Goal: Task Accomplishment & Management: Manage account settings

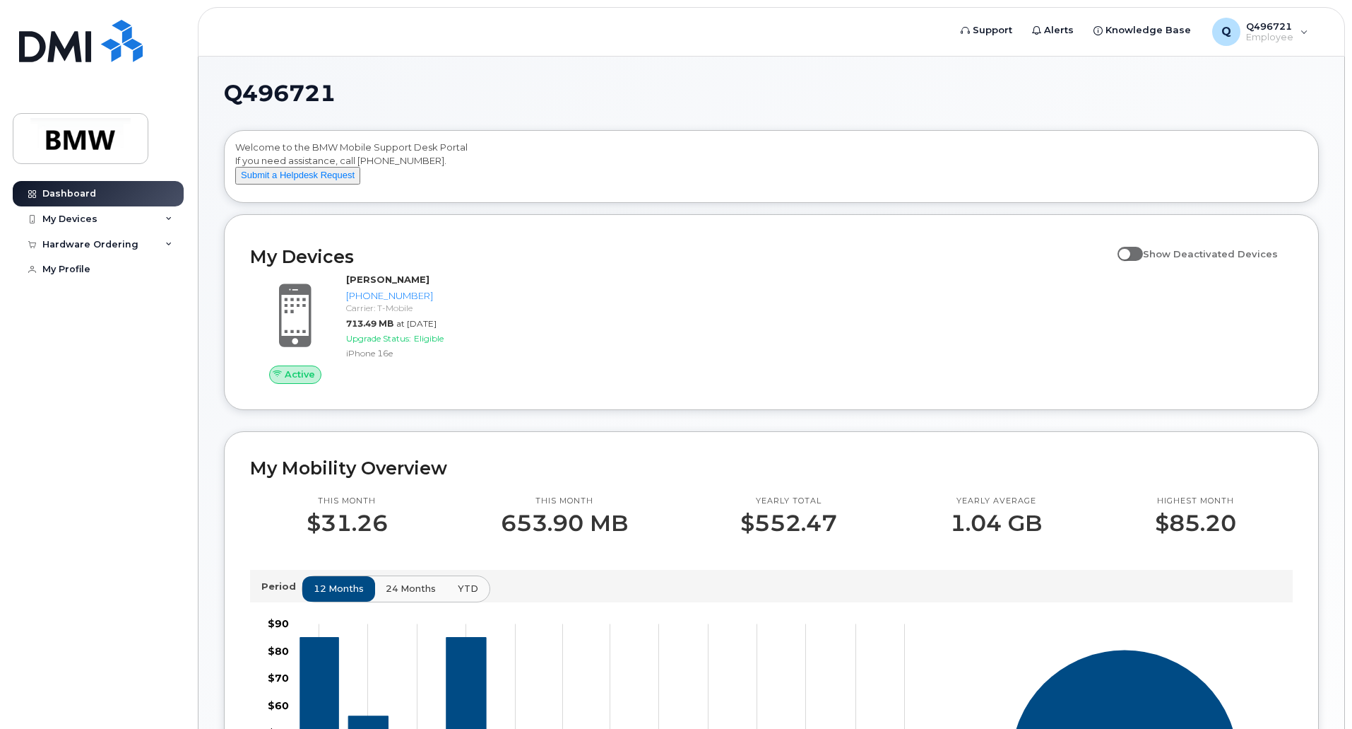
click at [1140, 261] on span at bounding box center [1130, 254] width 25 height 14
click at [1129, 252] on input "Show Deactivated Devices" at bounding box center [1123, 245] width 11 height 11
checkbox input "true"
click at [142, 223] on div "My Devices" at bounding box center [98, 218] width 171 height 25
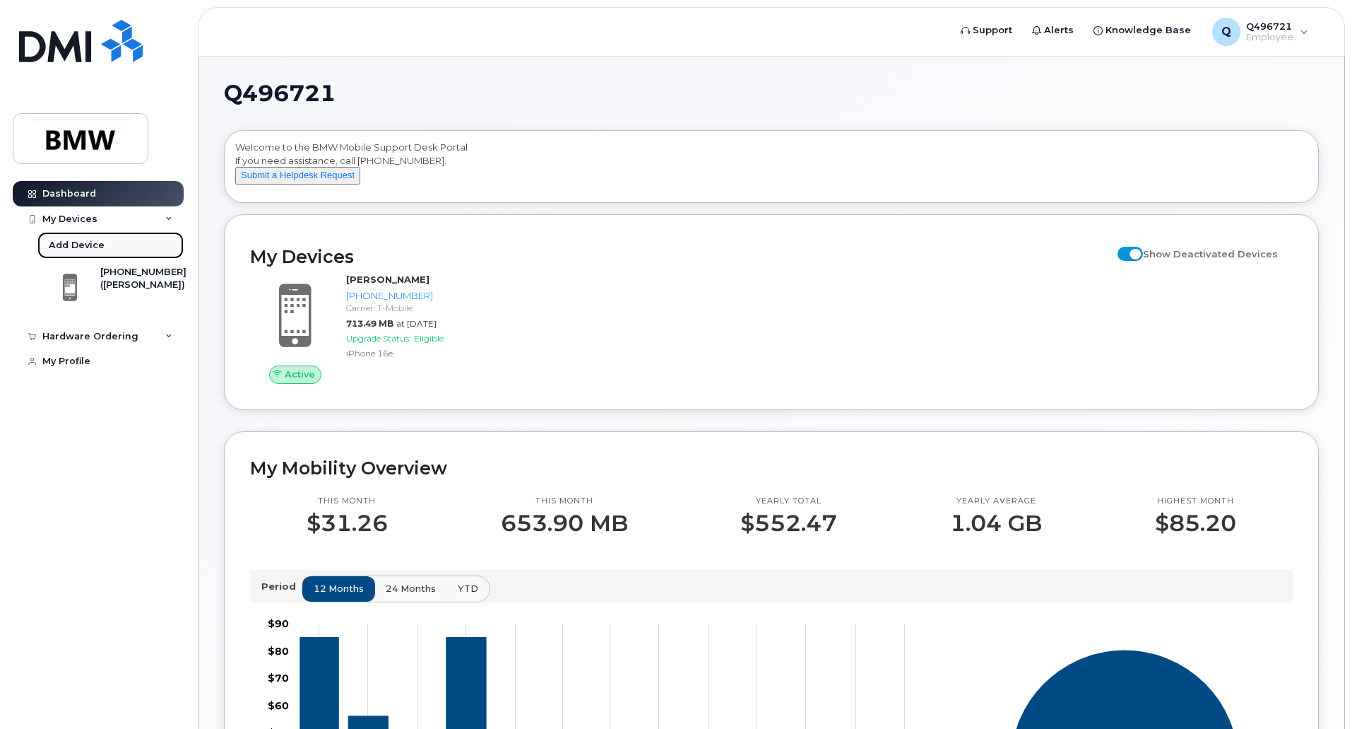
click at [87, 247] on div "Add Device" at bounding box center [77, 245] width 56 height 13
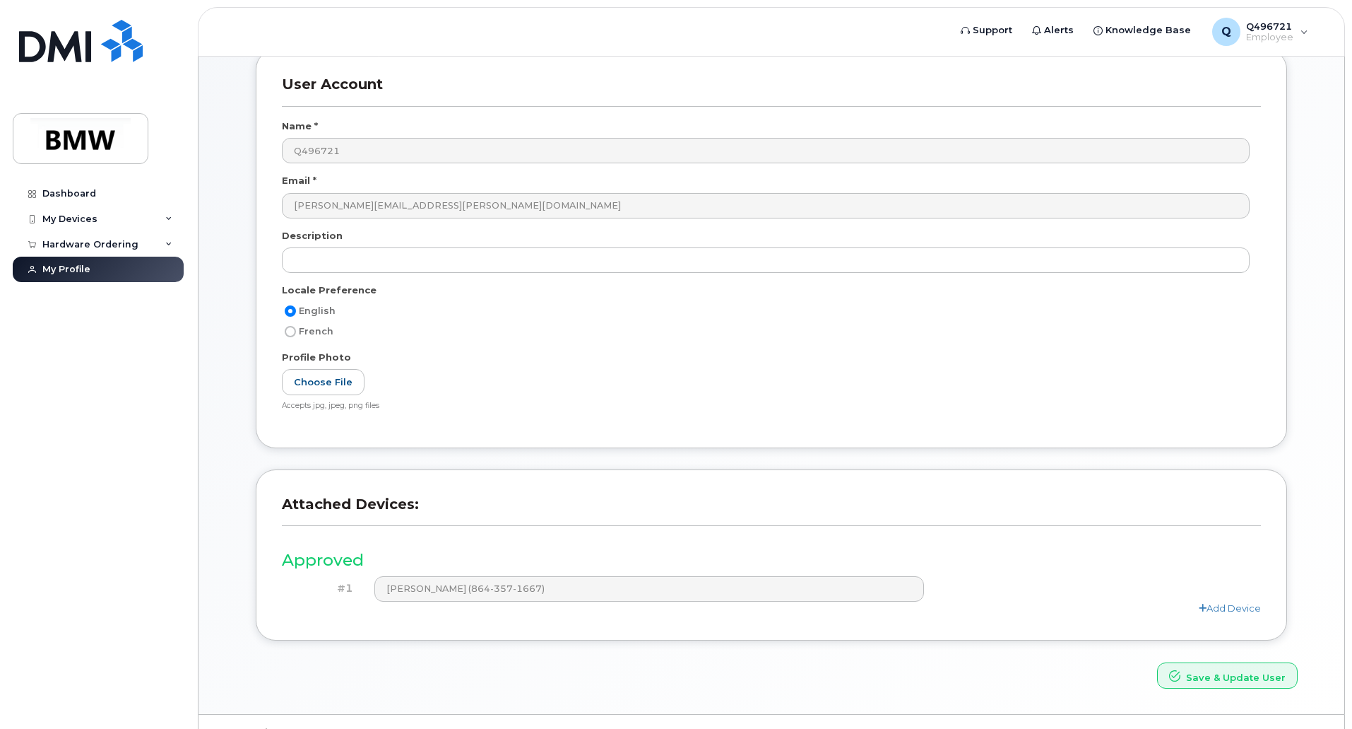
scroll to position [92, 0]
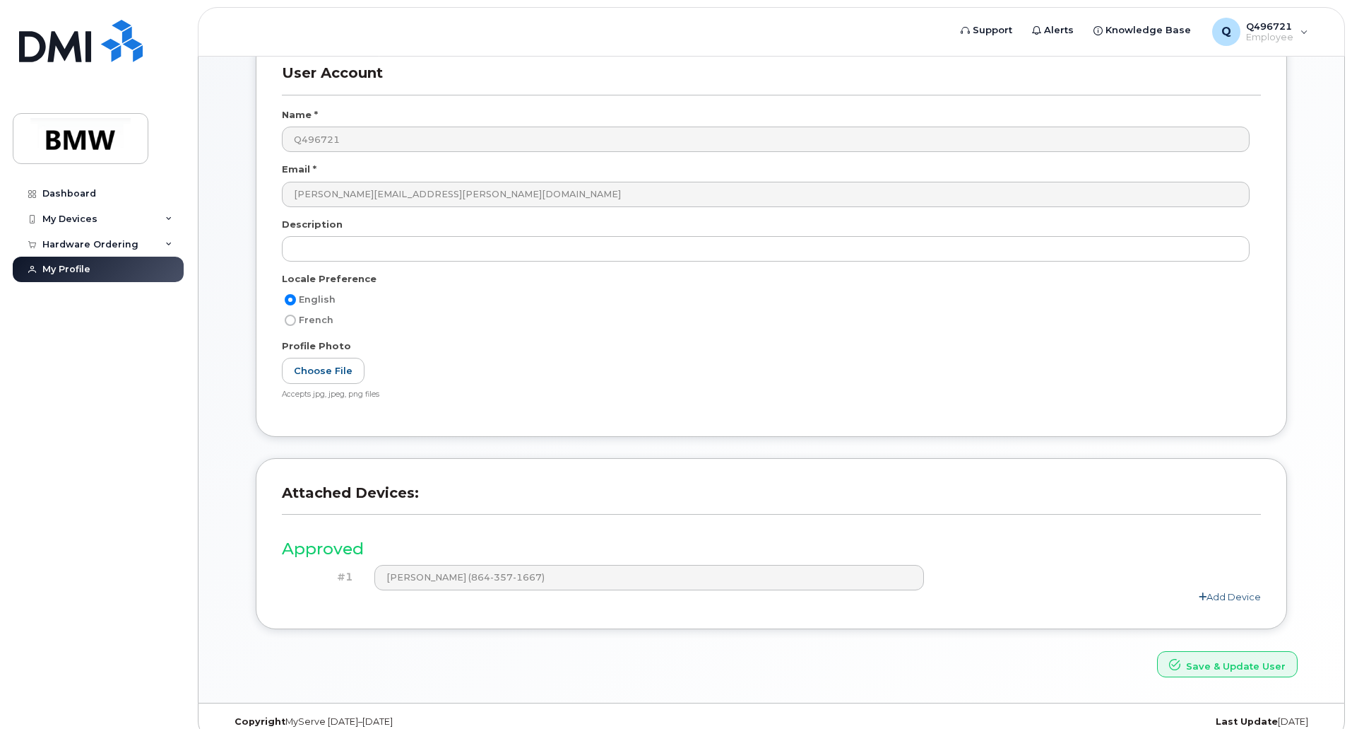
click at [1226, 594] on link "Add Device" at bounding box center [1230, 596] width 62 height 11
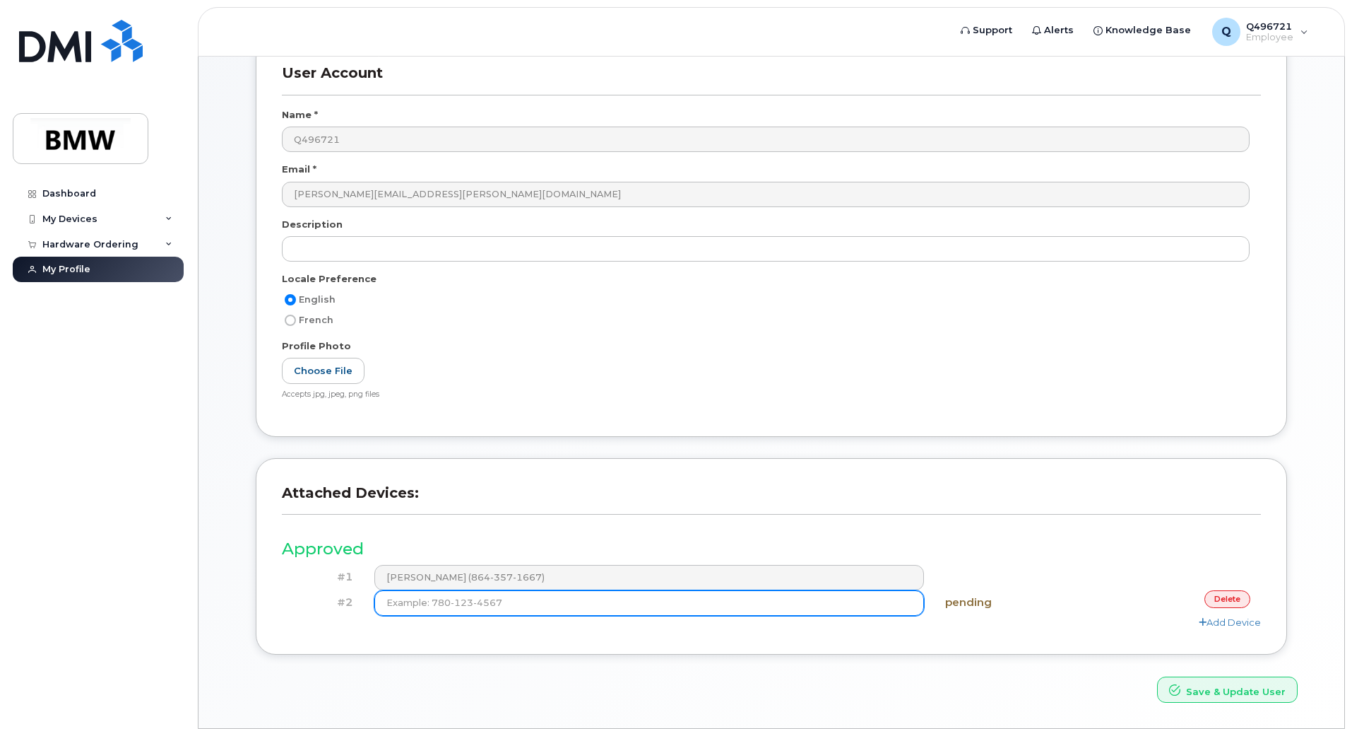
click at [903, 602] on input at bounding box center [650, 602] width 550 height 25
type input "(864) 357-1667"
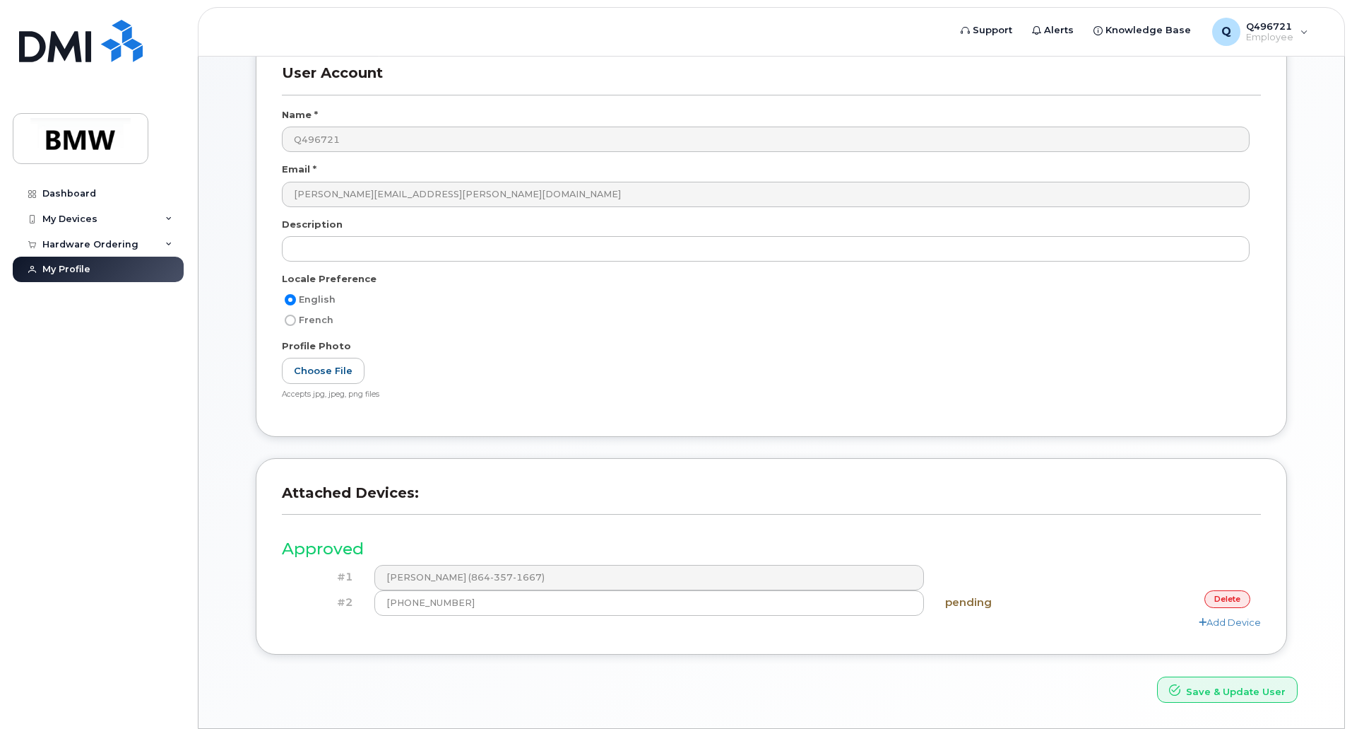
click at [1082, 548] on h3 "Approved" at bounding box center [771, 549] width 979 height 18
click at [1200, 683] on button "Save & Update User" at bounding box center [1227, 689] width 141 height 26
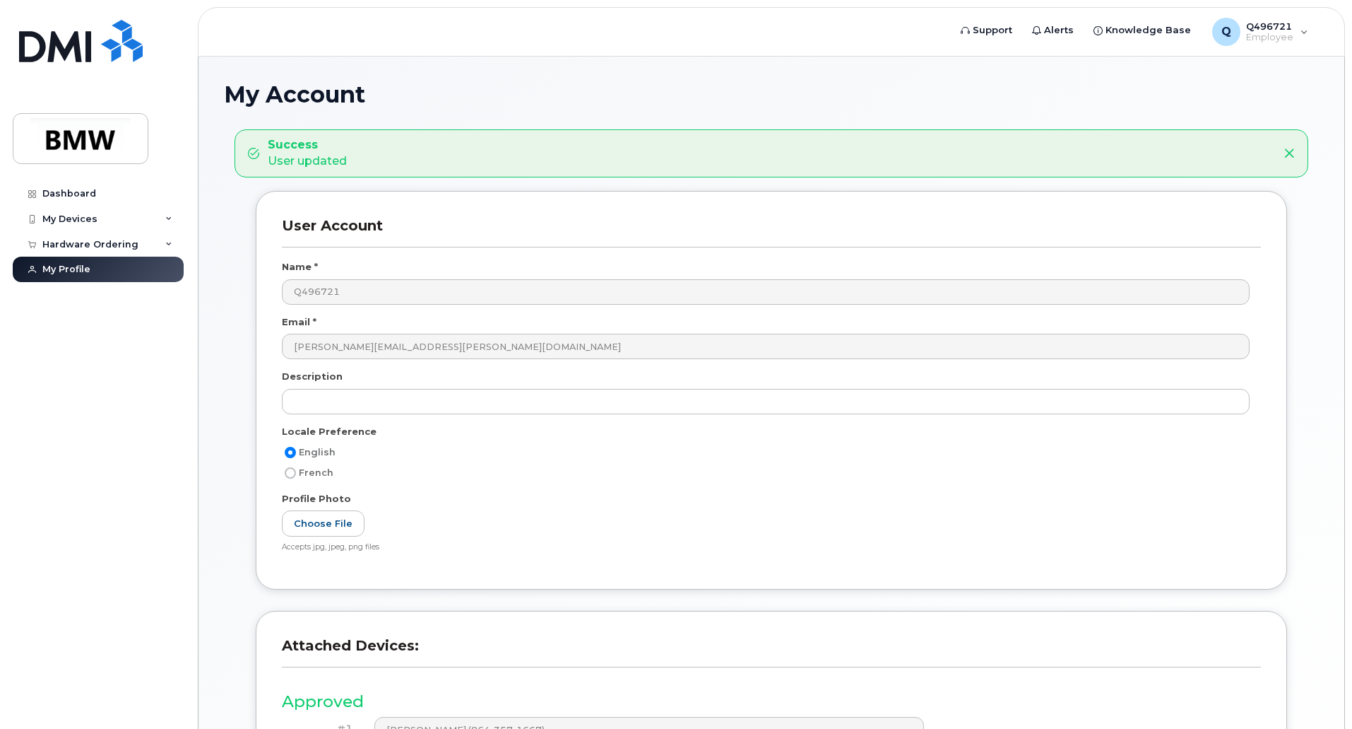
scroll to position [172, 0]
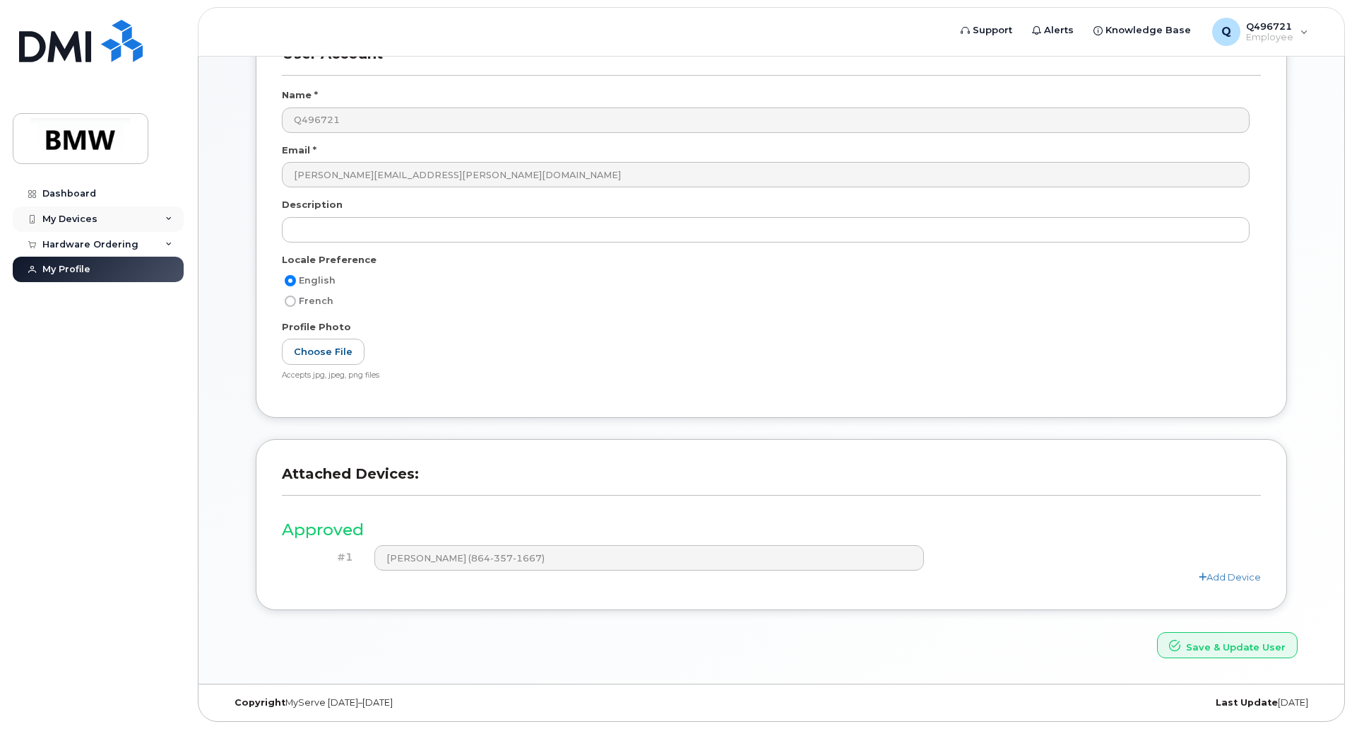
click at [143, 219] on div "My Devices" at bounding box center [98, 218] width 171 height 25
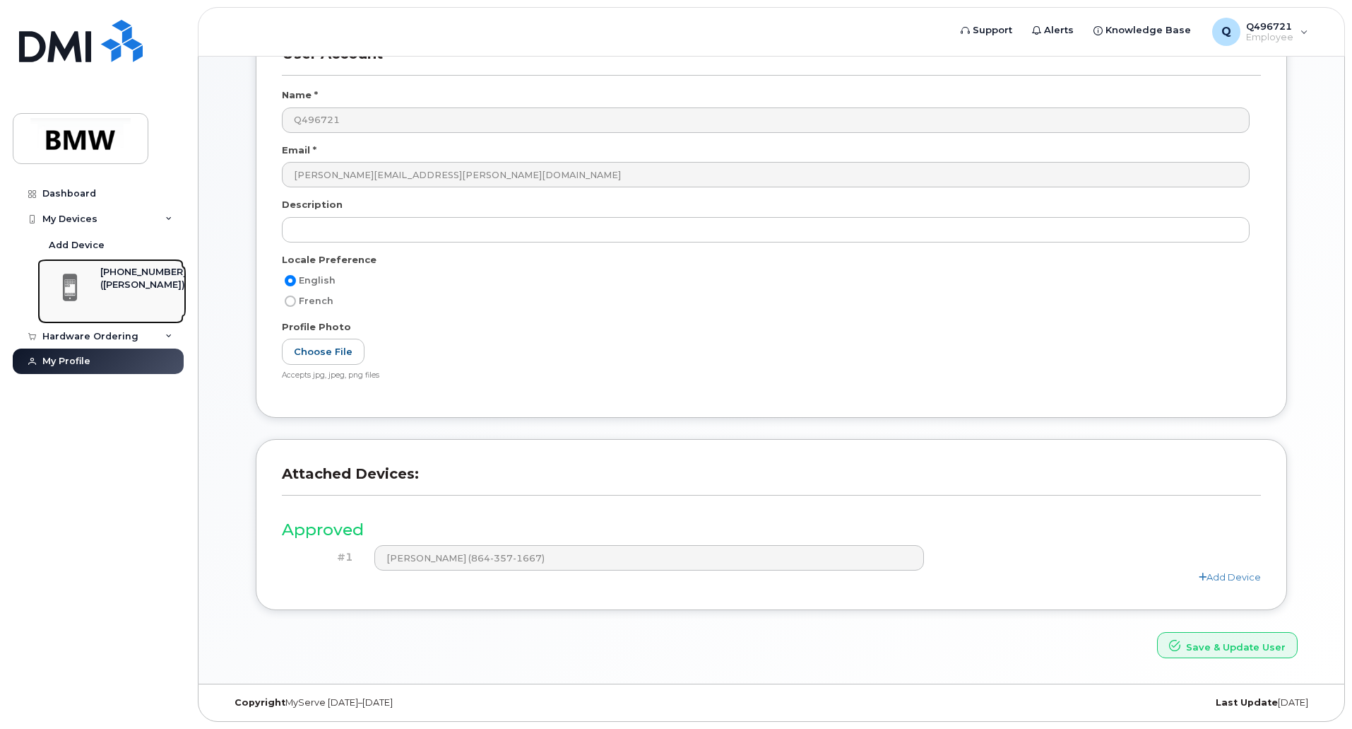
click at [115, 274] on div "[PHONE_NUMBER]" at bounding box center [143, 272] width 86 height 13
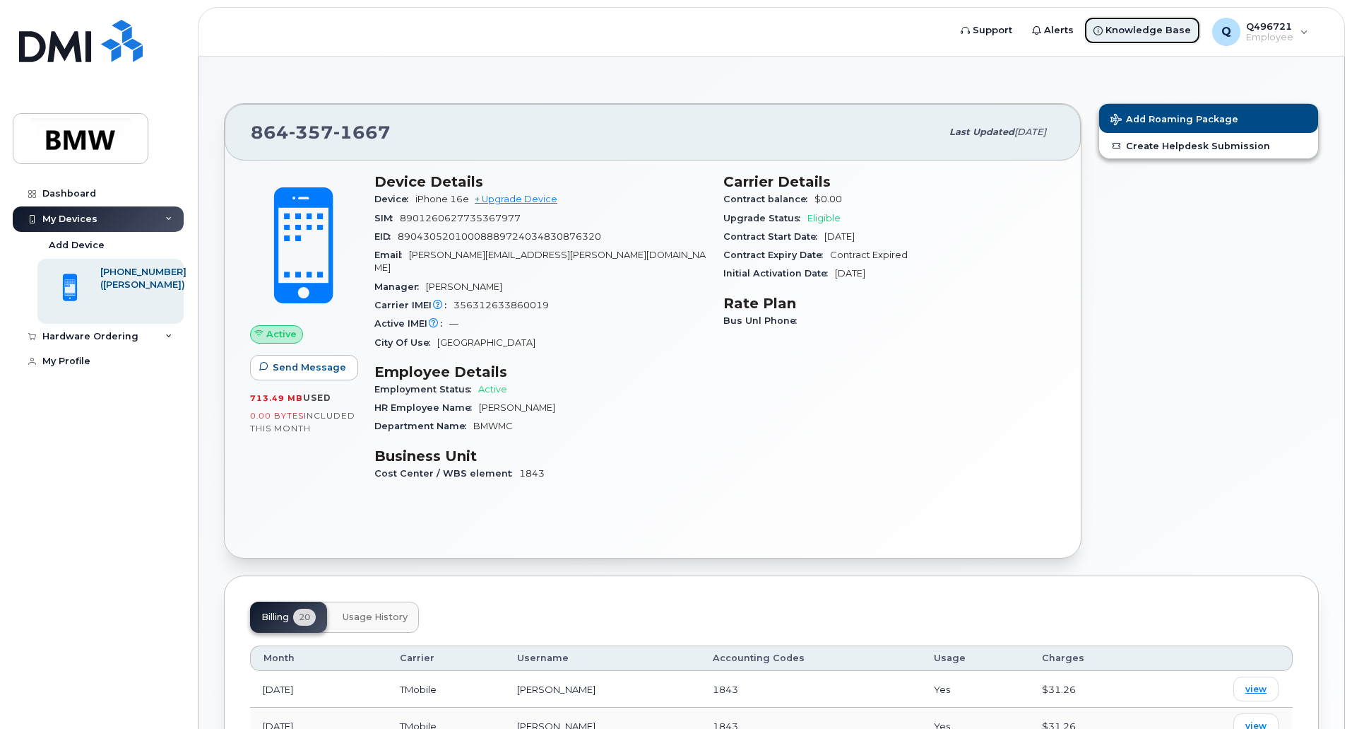
click at [1113, 37] on link "Knowledge Base" at bounding box center [1142, 30] width 117 height 28
click at [1274, 21] on span "Q496721" at bounding box center [1269, 25] width 47 height 11
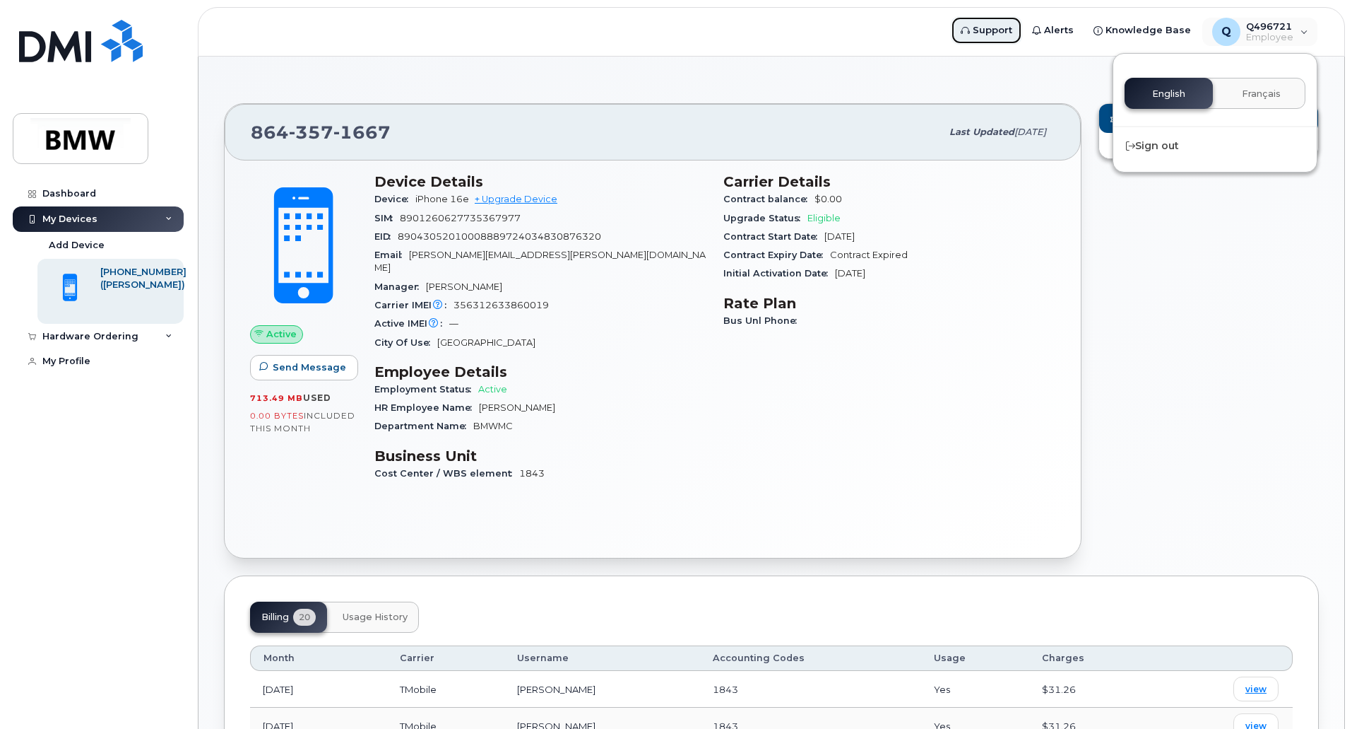
click at [1004, 35] on span "Support" at bounding box center [993, 30] width 40 height 14
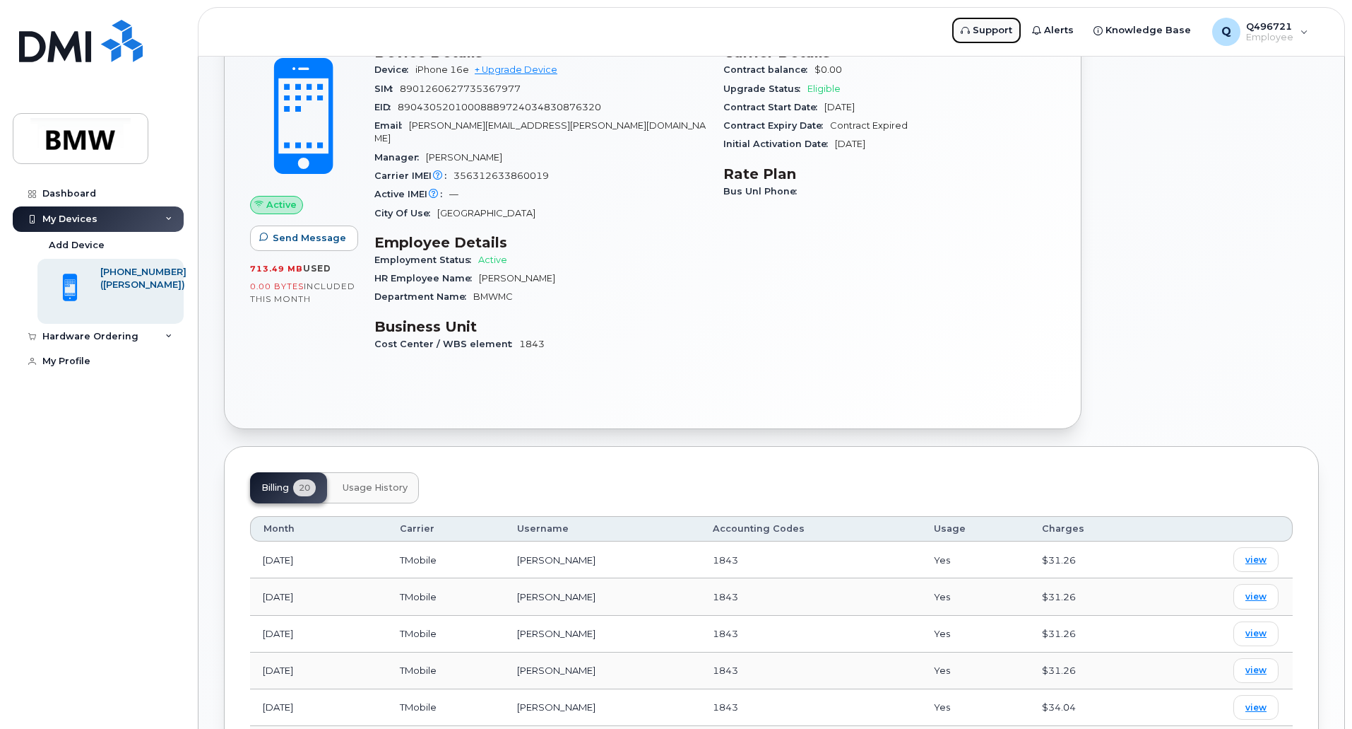
scroll to position [129, 0]
click at [100, 143] on img at bounding box center [80, 138] width 109 height 41
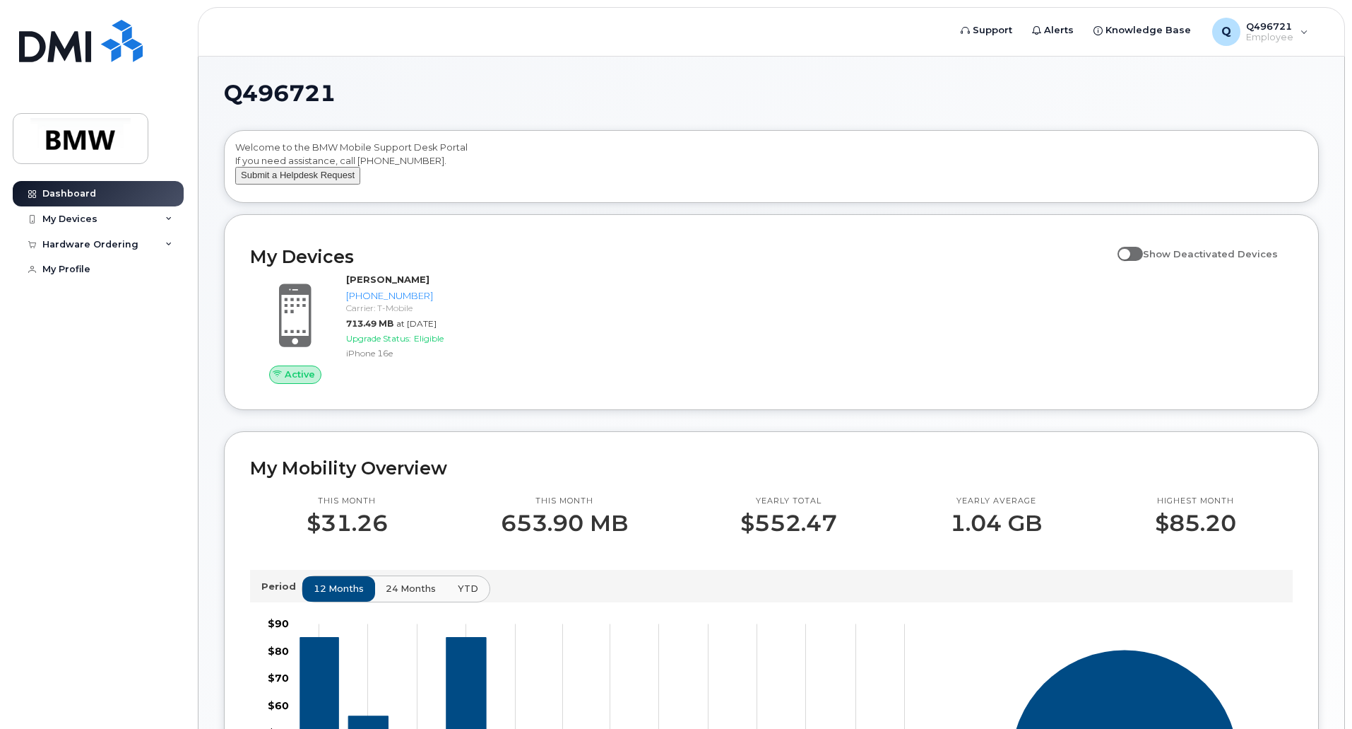
click at [312, 184] on button "Submit a Helpdesk Request" at bounding box center [297, 176] width 125 height 18
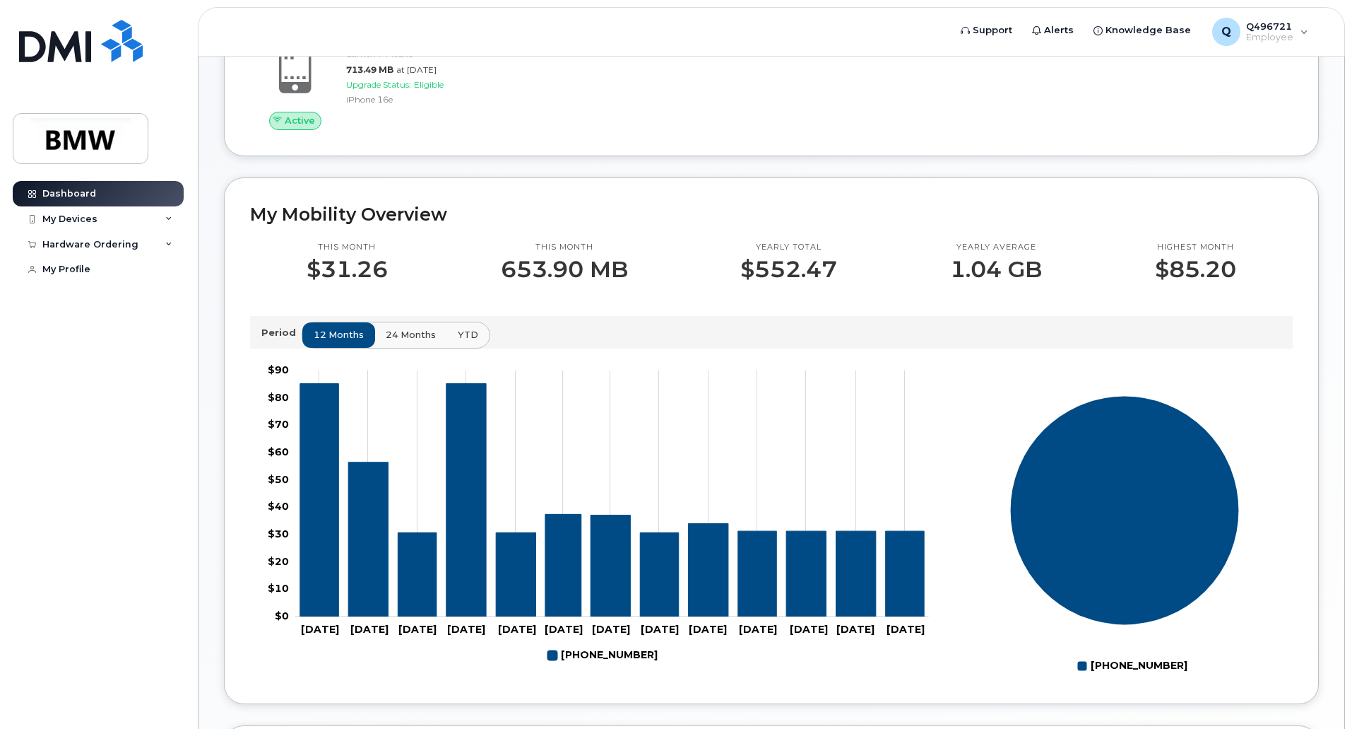
scroll to position [563, 0]
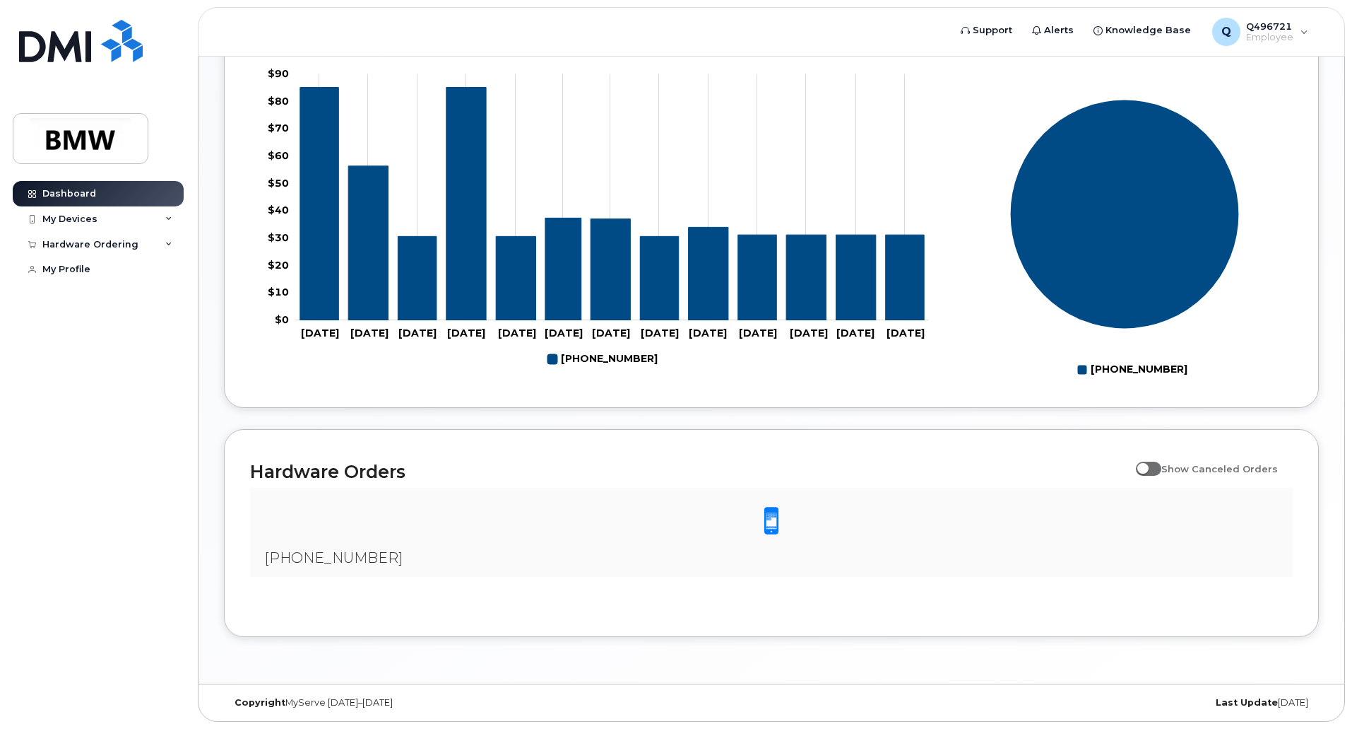
click at [1155, 469] on span at bounding box center [1148, 468] width 25 height 14
click at [1148, 466] on input "Show Canceled Orders" at bounding box center [1141, 460] width 11 height 11
checkbox input "true"
click at [765, 538] on div at bounding box center [771, 521] width 1020 height 44
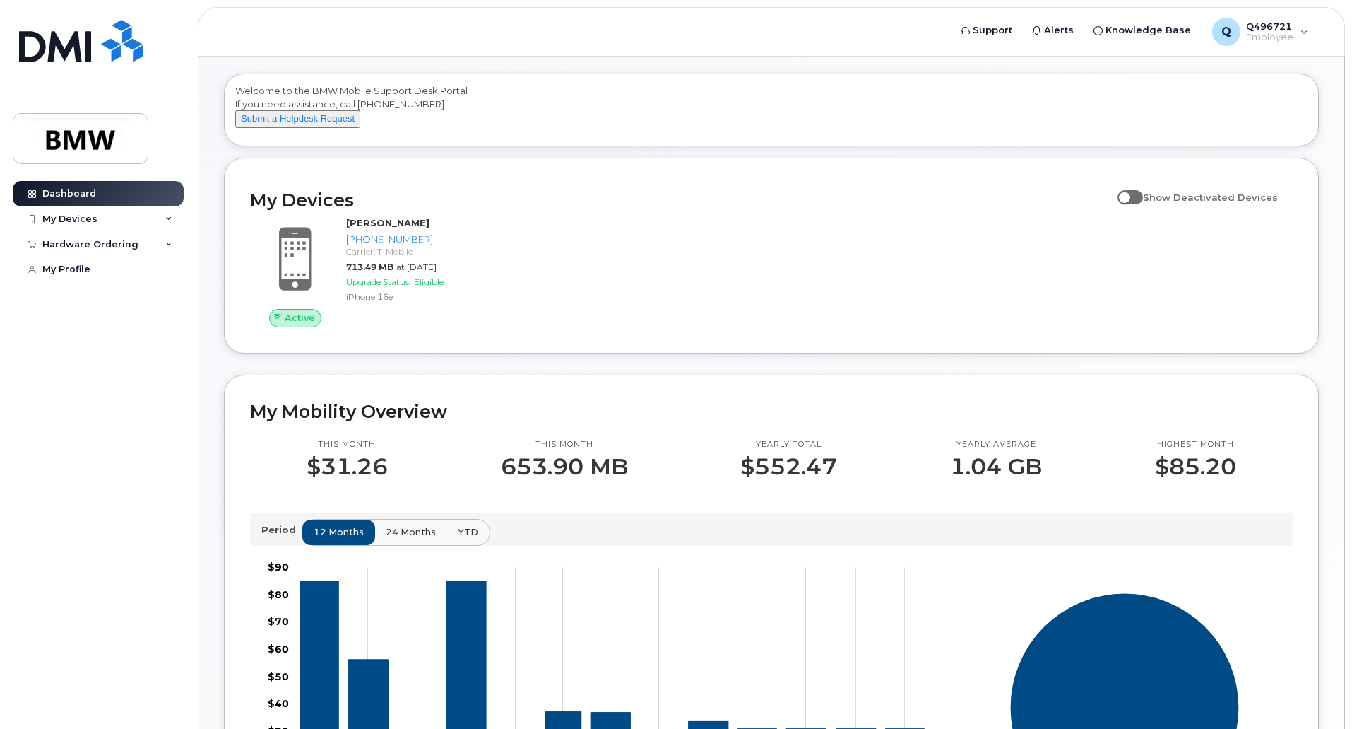
scroll to position [0, 0]
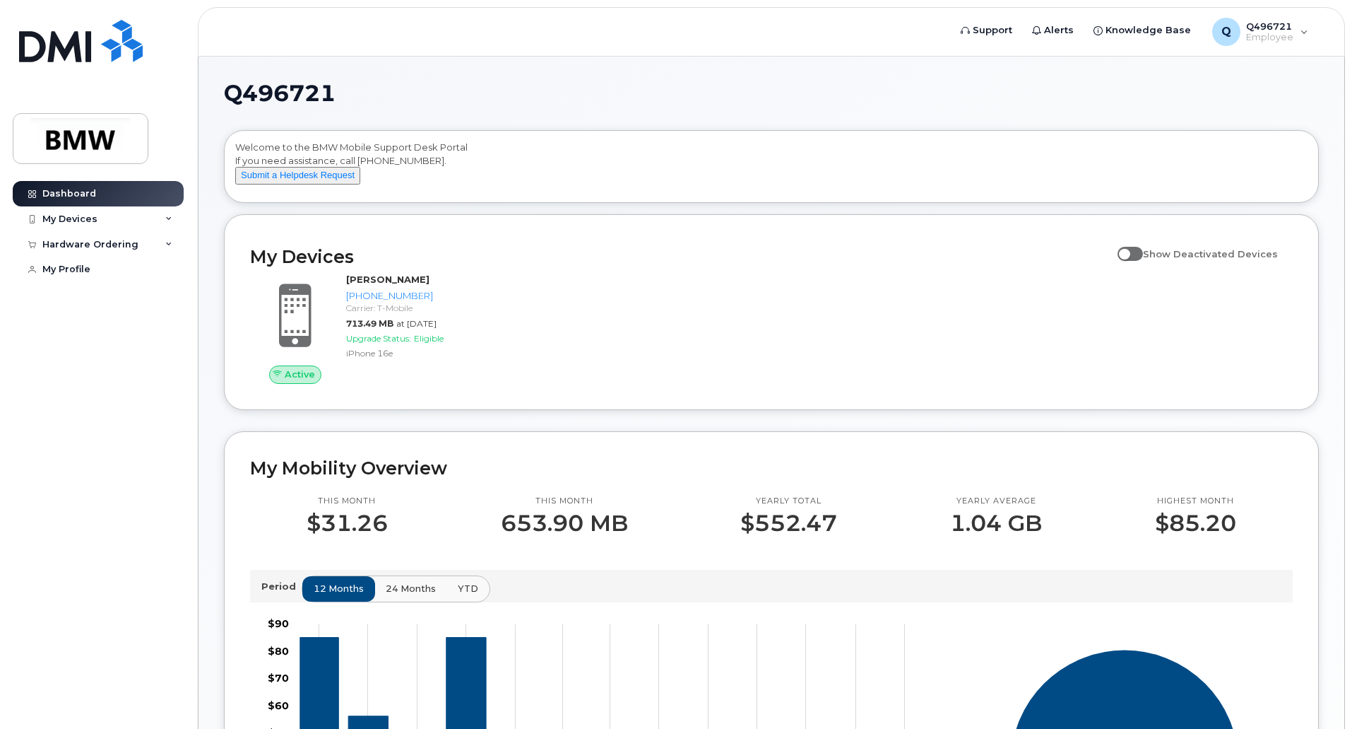
click at [1143, 261] on span at bounding box center [1130, 254] width 25 height 14
click at [1129, 252] on input "Show Deactivated Devices" at bounding box center [1123, 245] width 11 height 11
checkbox input "true"
